Goal: Transaction & Acquisition: Purchase product/service

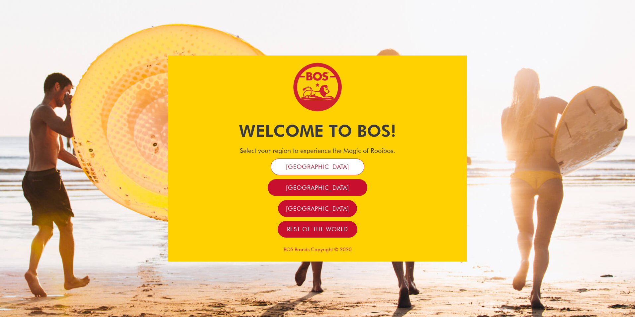
drag, startPoint x: 0, startPoint y: 0, endPoint x: 335, endPoint y: 168, distance: 374.6
click at [335, 168] on span "[GEOGRAPHIC_DATA]" at bounding box center [317, 167] width 63 height 8
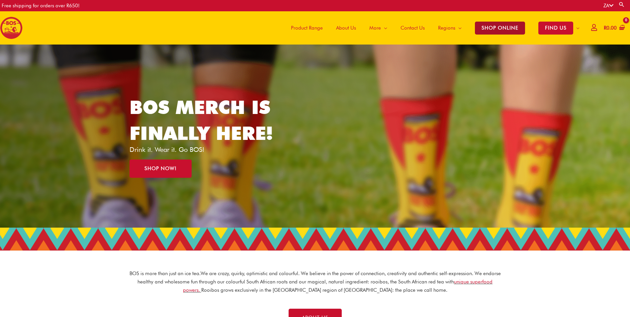
click at [501, 27] on span "SHOP ONLINE" at bounding box center [500, 28] width 50 height 13
